Goal: Information Seeking & Learning: Learn about a topic

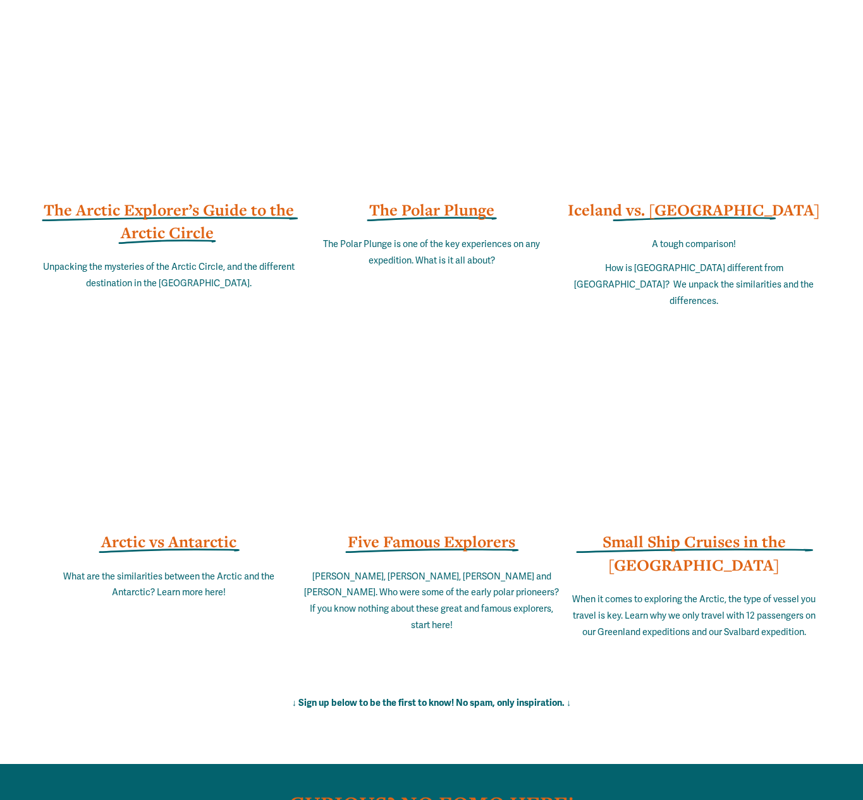
scroll to position [7995, 0]
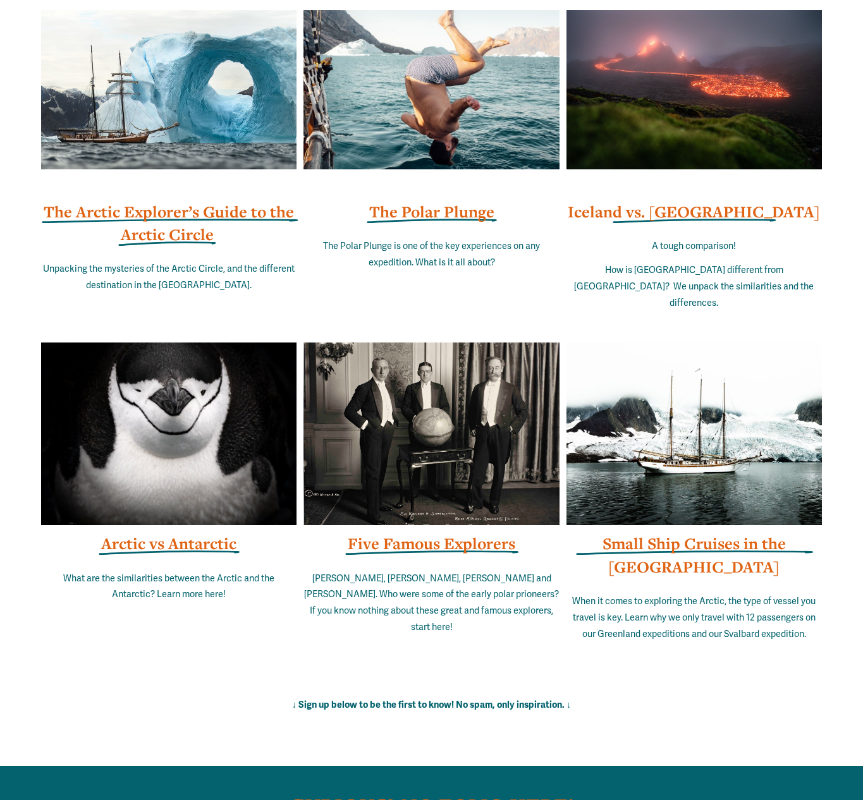
click at [644, 545] on strong "Small Ship Cruises in the [GEOGRAPHIC_DATA]" at bounding box center [693, 555] width 183 height 44
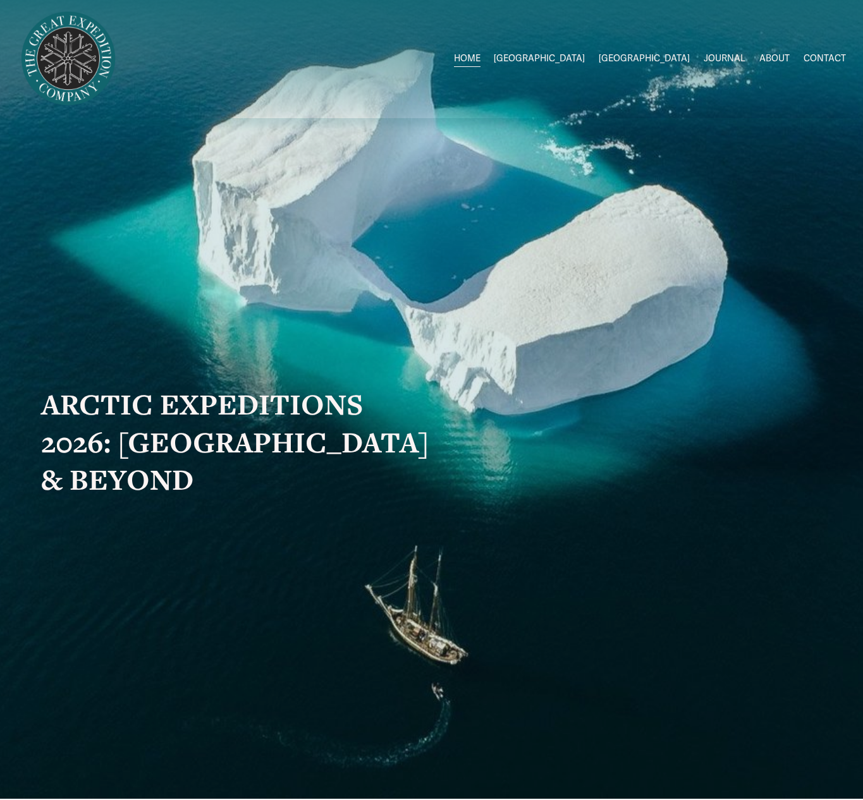
scroll to position [1, 1]
click at [480, 56] on link "HOME" at bounding box center [467, 58] width 27 height 18
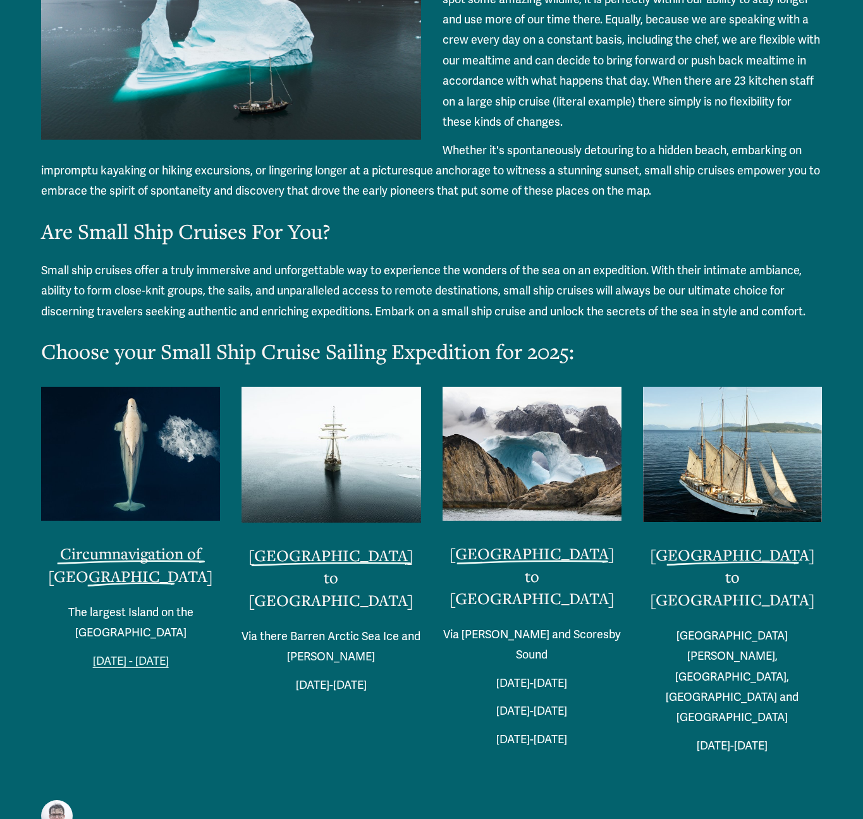
scroll to position [2473, 0]
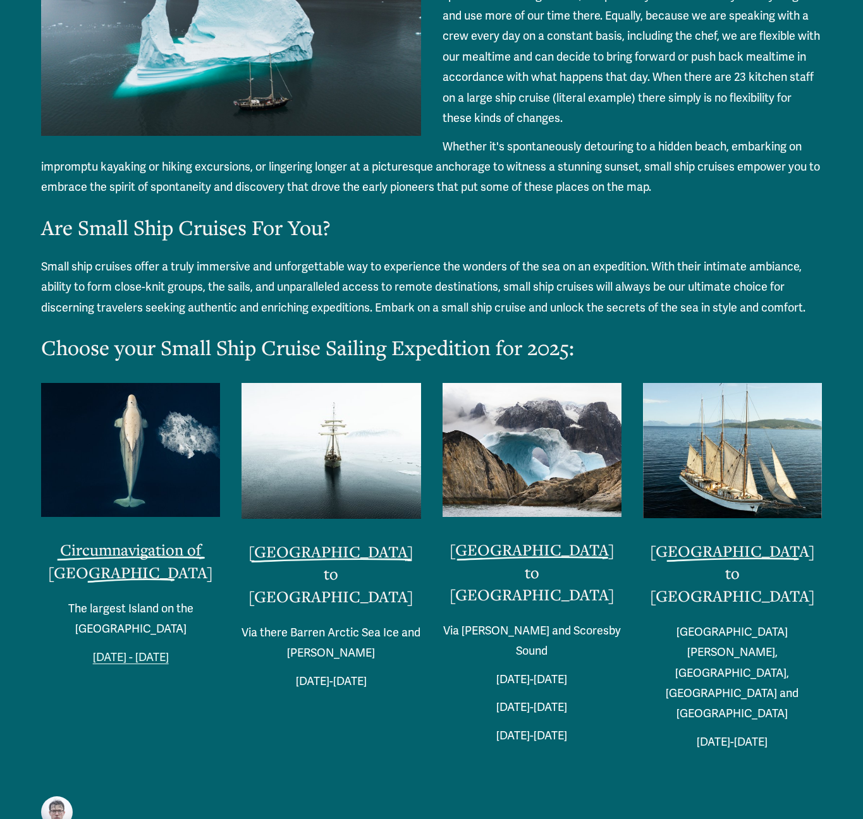
click at [731, 540] on link "Iceland to Norway" at bounding box center [732, 572] width 165 height 65
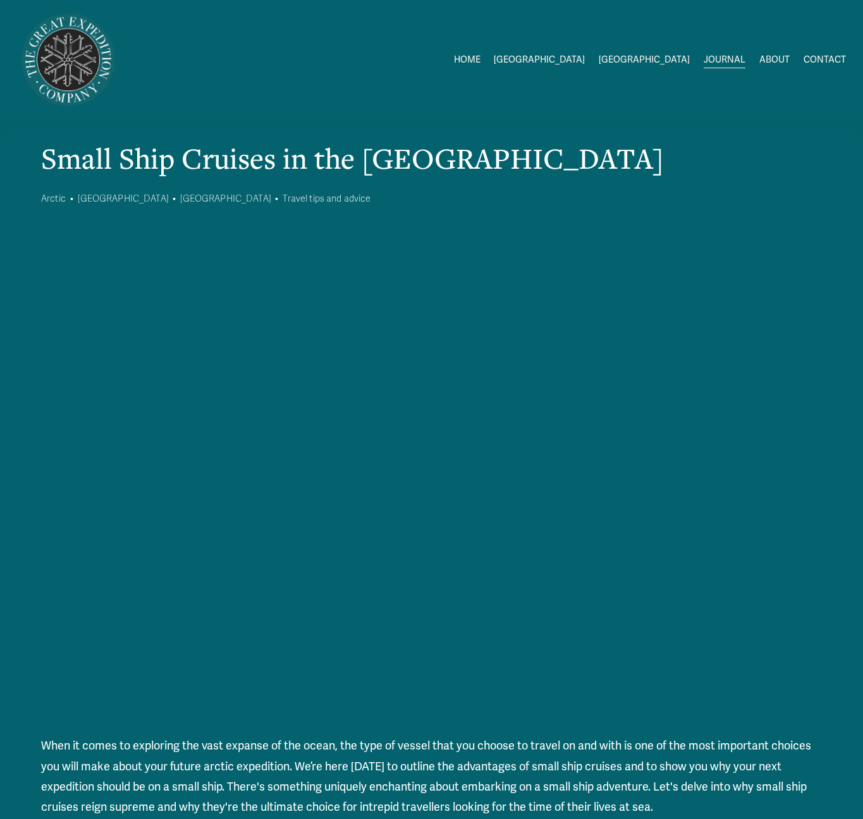
scroll to position [0, 0]
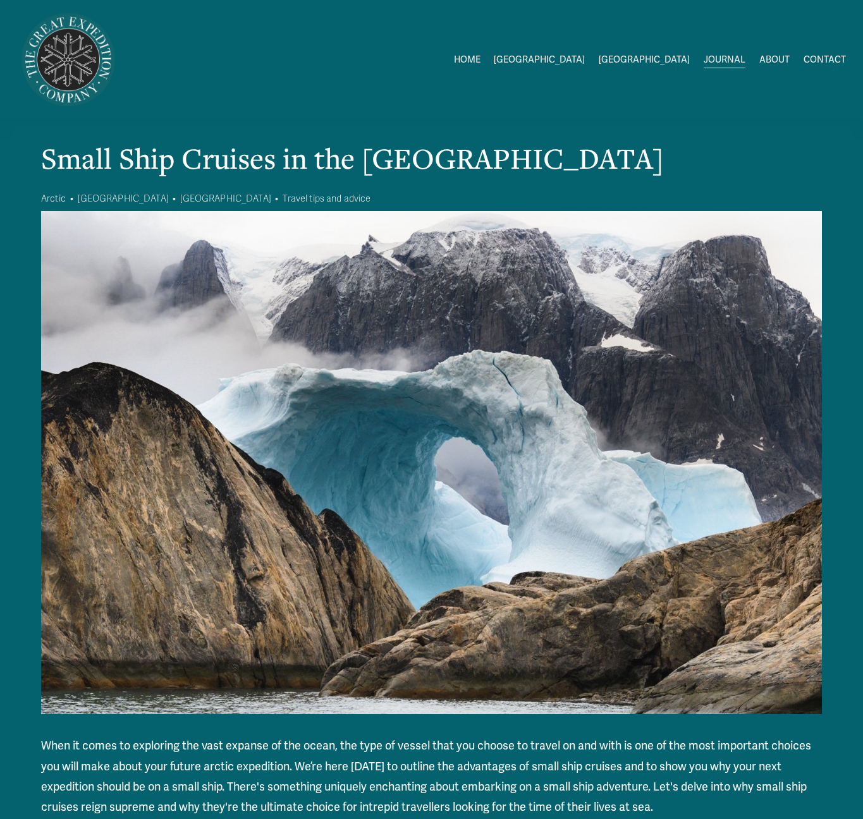
click at [779, 56] on link "ABOUT" at bounding box center [774, 60] width 30 height 18
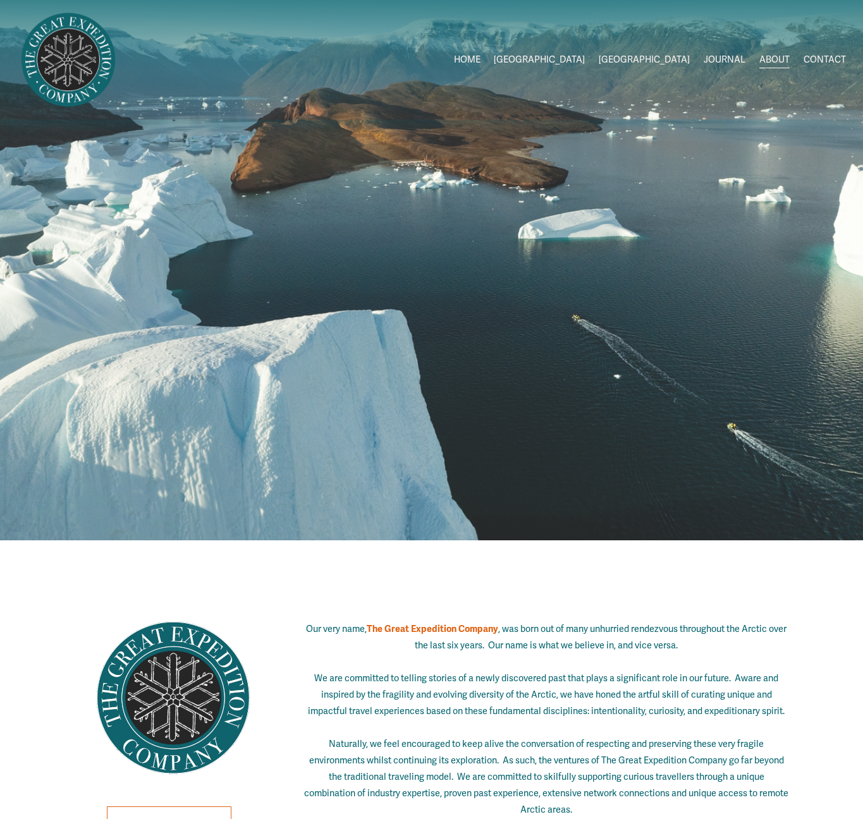
click at [480, 58] on link "HOME" at bounding box center [467, 60] width 27 height 18
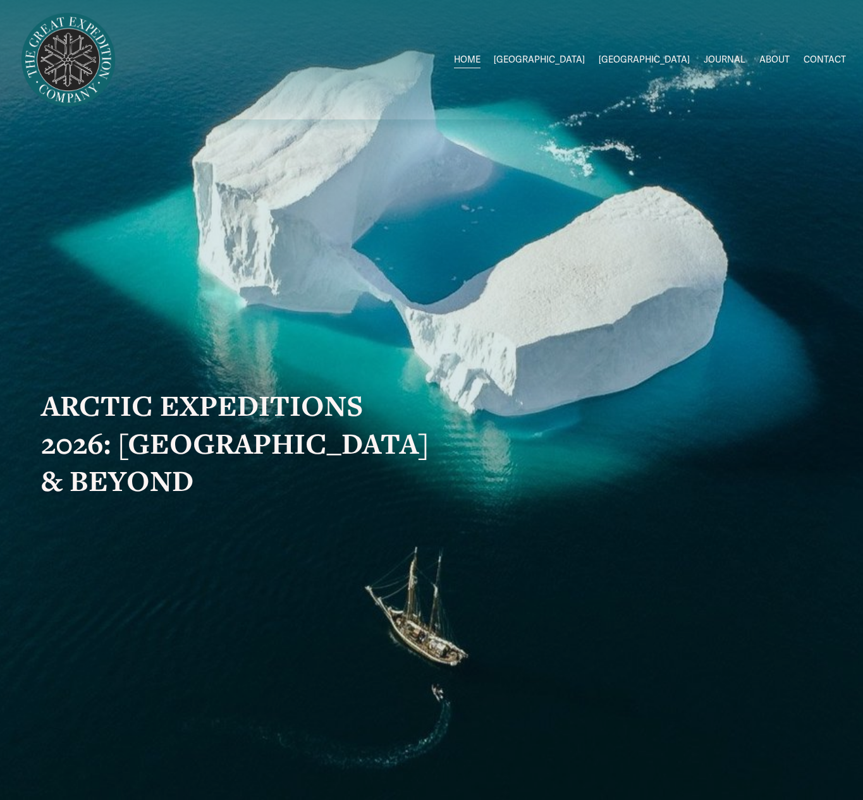
click at [719, 58] on link "JOURNAL" at bounding box center [724, 60] width 42 height 18
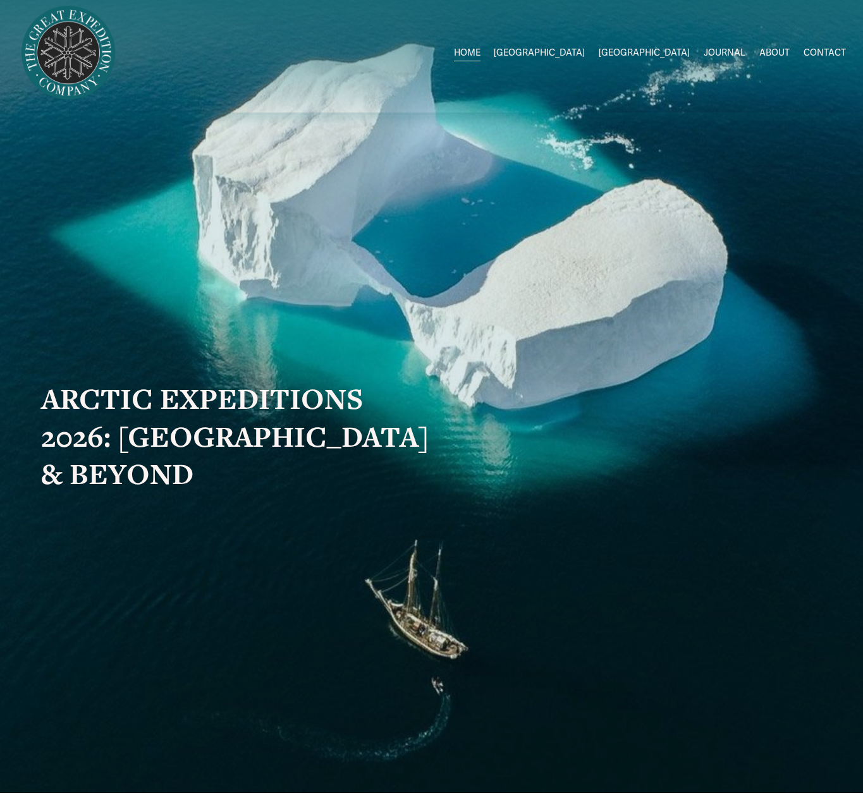
click at [585, 49] on span "[GEOGRAPHIC_DATA]" at bounding box center [539, 53] width 91 height 16
click at [585, 51] on span "[GEOGRAPHIC_DATA]" at bounding box center [539, 53] width 91 height 16
click at [585, 49] on span "[GEOGRAPHIC_DATA]" at bounding box center [539, 53] width 91 height 16
click at [0, 0] on span "[GEOGRAPHIC_DATA] to [GEOGRAPHIC_DATA]" at bounding box center [0, 0] width 0 height 0
